Goal: Information Seeking & Learning: Learn about a topic

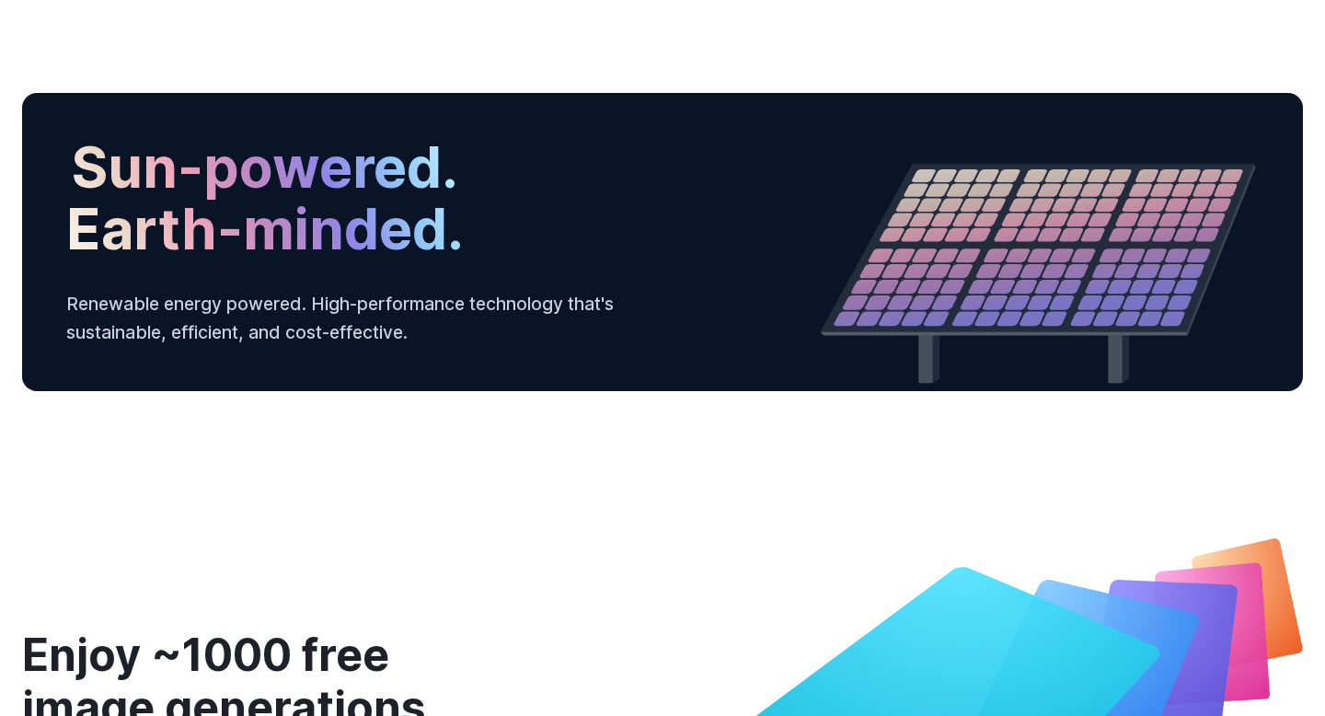
scroll to position [7033, 0]
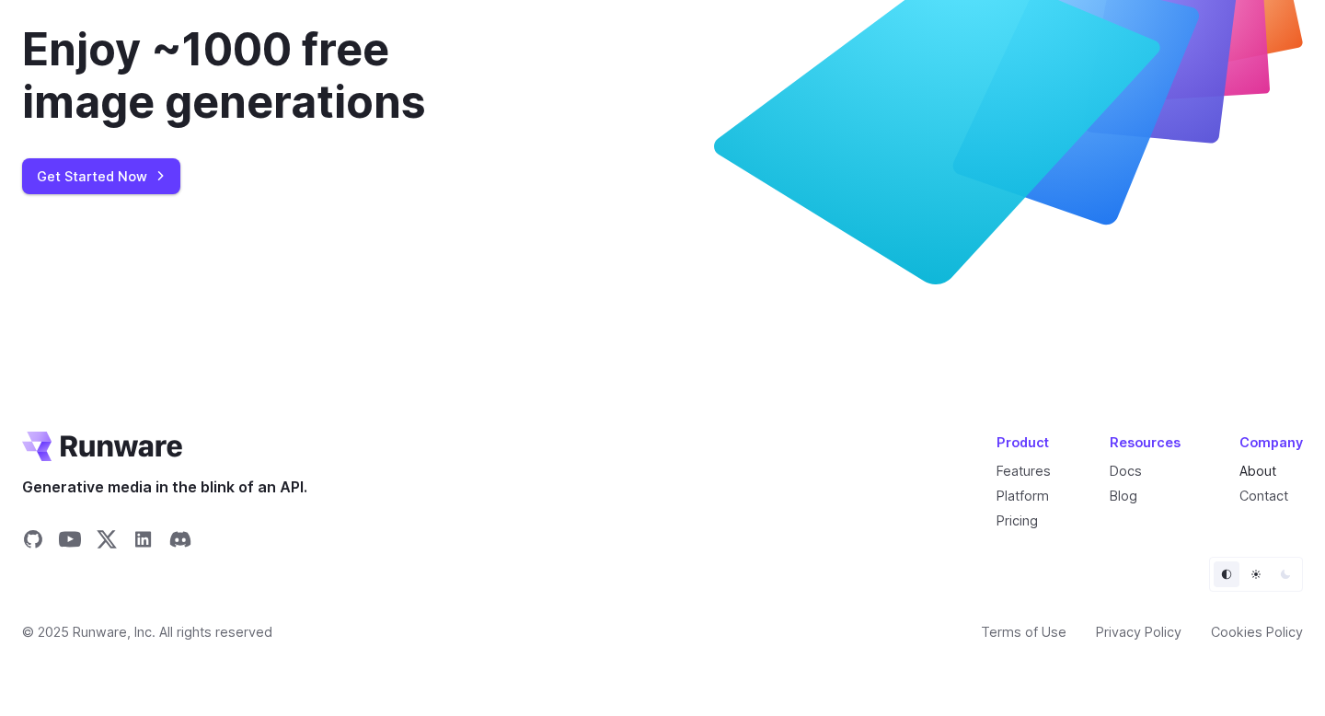
click at [1270, 469] on link "About" at bounding box center [1257, 471] width 37 height 16
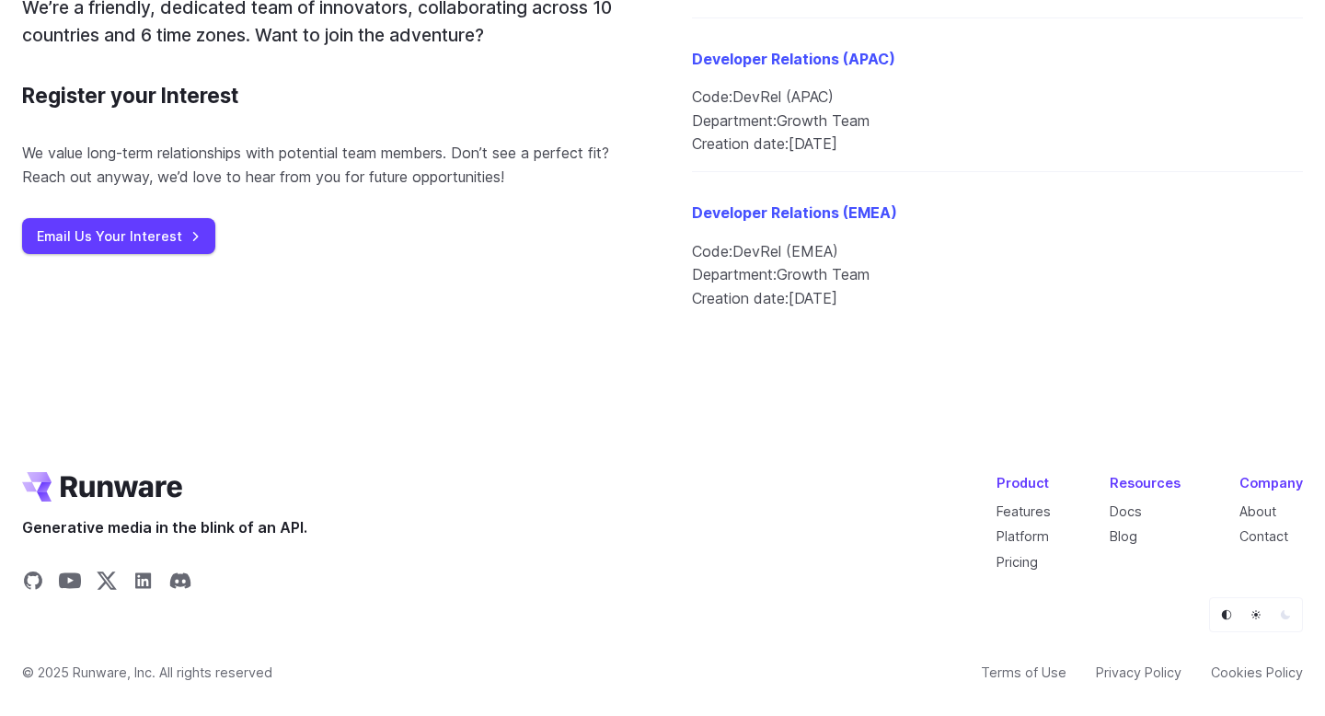
scroll to position [2277, 0]
